Goal: Task Accomplishment & Management: Use online tool/utility

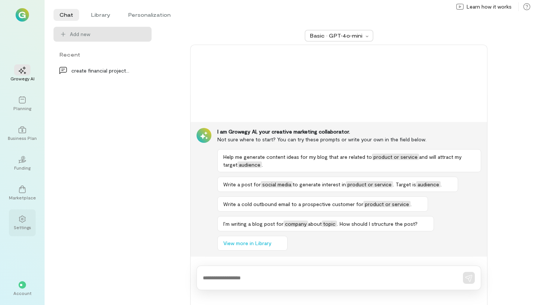
click at [24, 219] on icon at bounding box center [22, 218] width 7 height 7
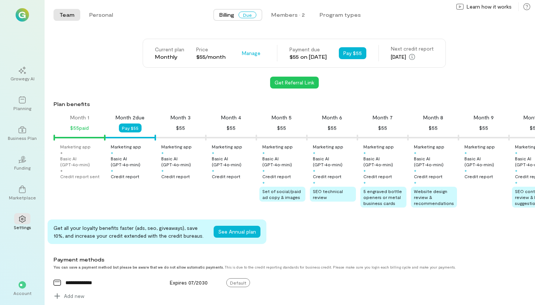
click at [86, 178] on div "Credit report sent" at bounding box center [79, 176] width 39 height 6
click at [342, 17] on button "Program types" at bounding box center [340, 15] width 53 height 12
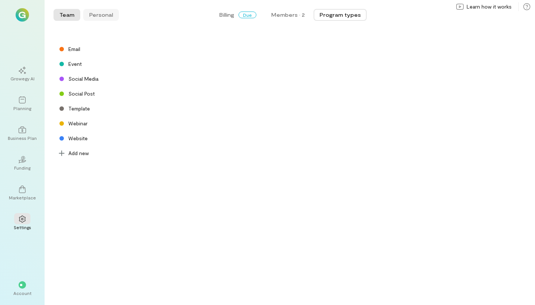
click at [102, 17] on button "Personal" at bounding box center [101, 15] width 36 height 12
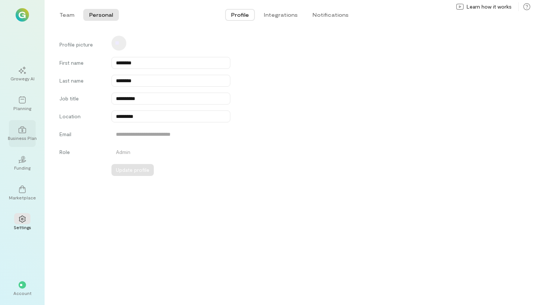
click at [20, 131] on icon at bounding box center [22, 129] width 7 height 7
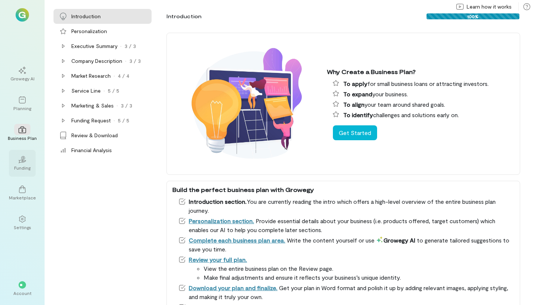
click at [23, 157] on icon at bounding box center [23, 158] width 1 height 2
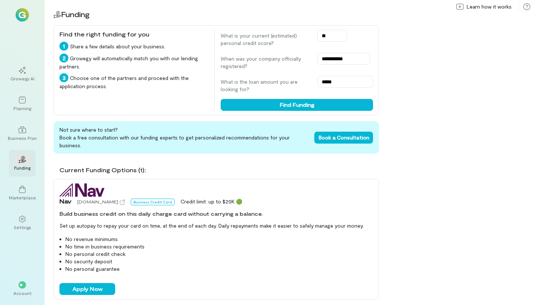
type input "*"
click at [289, 107] on button "Find Funding" at bounding box center [297, 105] width 152 height 12
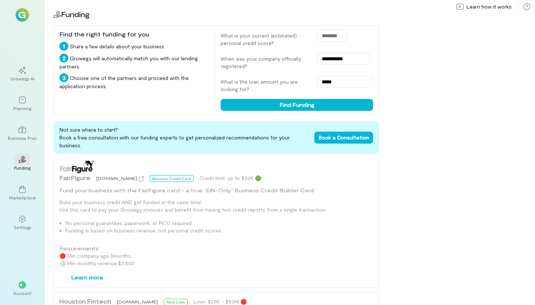
scroll to position [691, 0]
